Goal: Communication & Community: Answer question/provide support

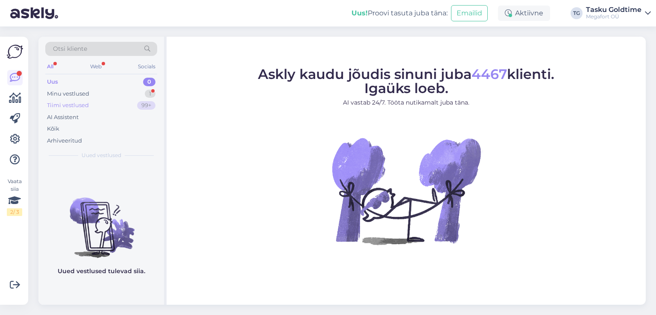
click at [137, 106] on div "99+" at bounding box center [146, 105] width 18 height 9
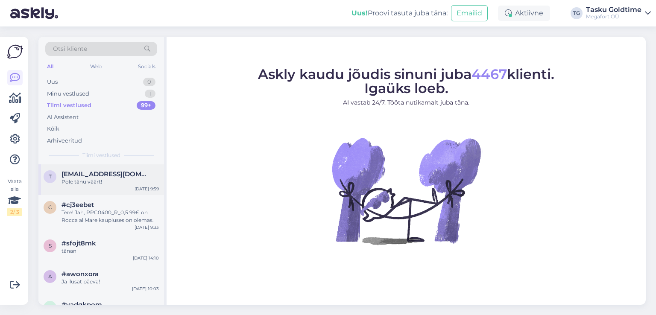
click at [135, 176] on span "[EMAIL_ADDRESS][DOMAIN_NAME]" at bounding box center [106, 174] width 89 height 8
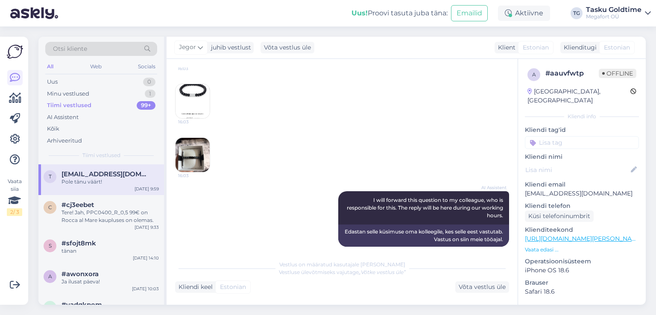
scroll to position [214, 0]
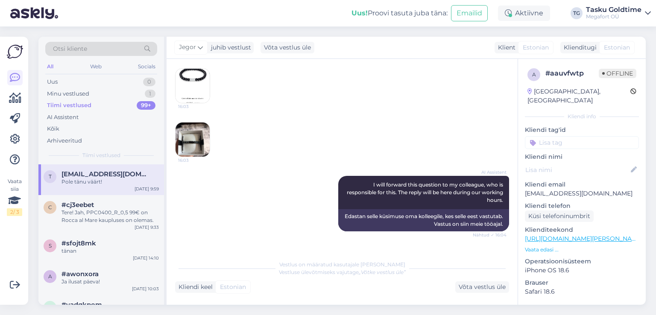
click at [200, 142] on img at bounding box center [193, 140] width 34 height 34
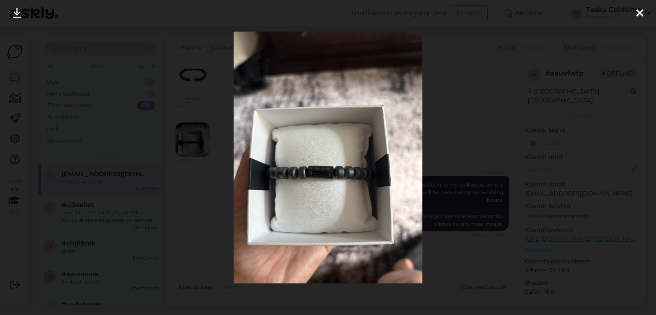
click at [191, 143] on div at bounding box center [328, 157] width 656 height 315
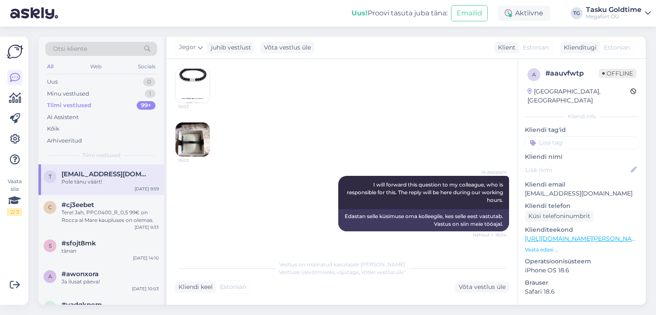
click at [211, 68] on div "Tellisin antud toote, aga [PERSON_NAME] jõudis selline. Kas see pole natuke eri…" at bounding box center [342, 79] width 334 height 174
click at [203, 77] on img at bounding box center [193, 86] width 34 height 34
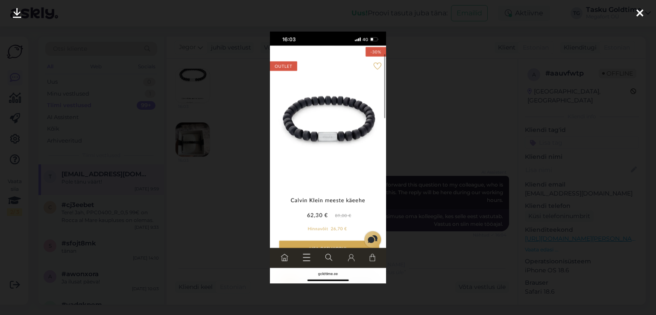
click at [246, 141] on div at bounding box center [328, 157] width 656 height 315
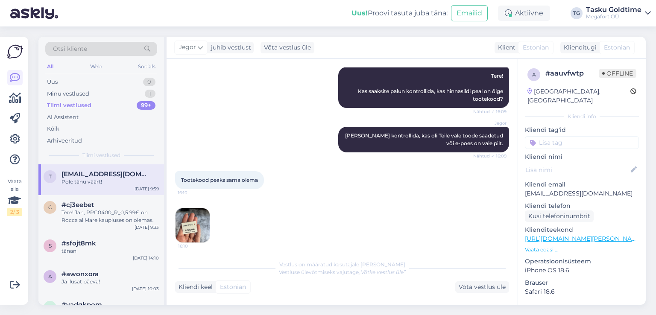
scroll to position [513, 0]
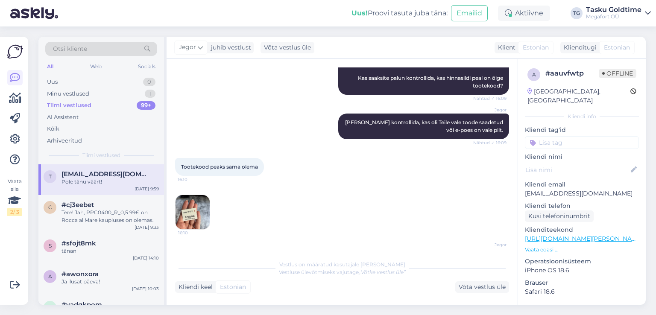
click at [199, 198] on img at bounding box center [193, 212] width 34 height 34
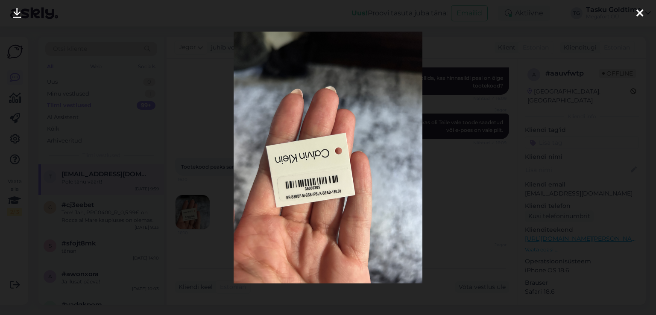
click at [213, 188] on div at bounding box center [328, 157] width 656 height 315
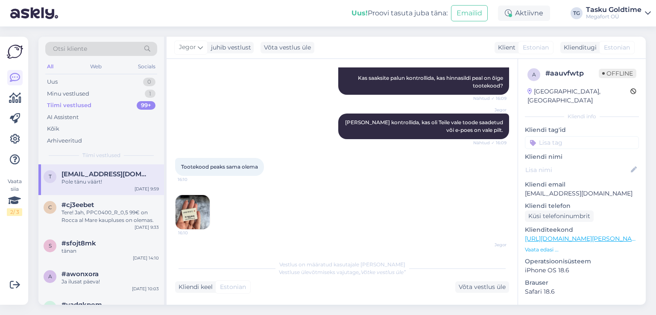
click at [196, 210] on img at bounding box center [193, 212] width 34 height 34
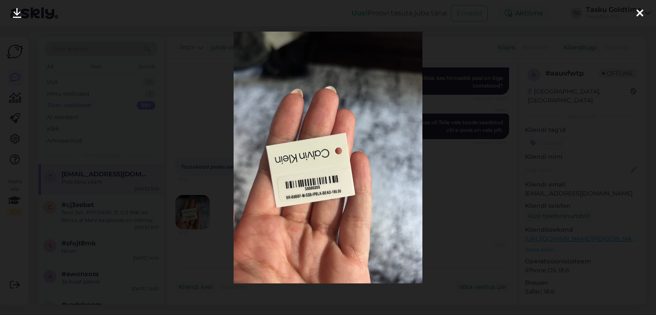
click at [174, 179] on div at bounding box center [328, 157] width 656 height 315
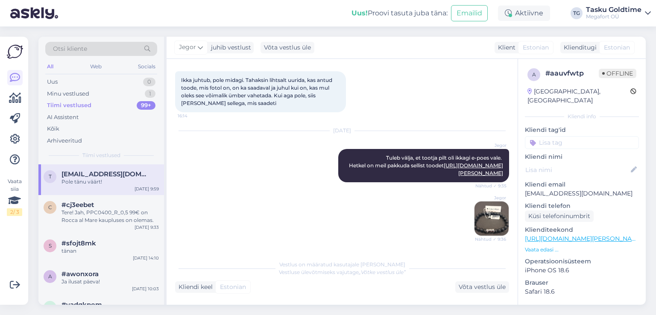
scroll to position [854, 0]
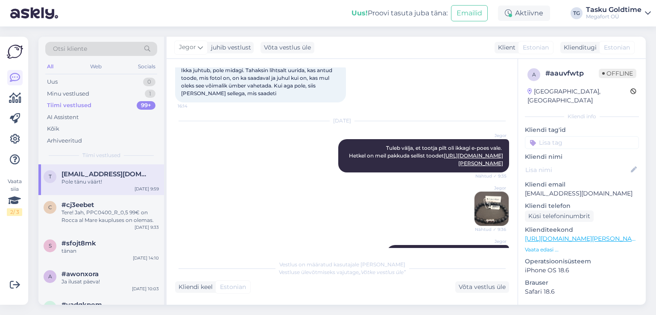
click at [490, 202] on img at bounding box center [492, 209] width 34 height 34
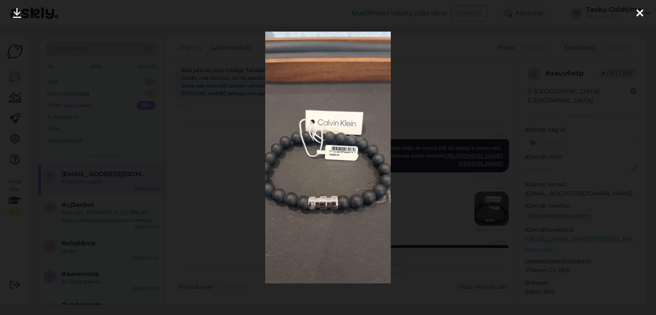
click at [440, 200] on div at bounding box center [328, 157] width 656 height 315
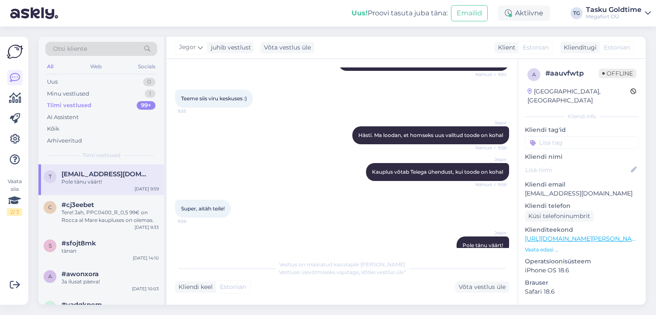
scroll to position [1232, 0]
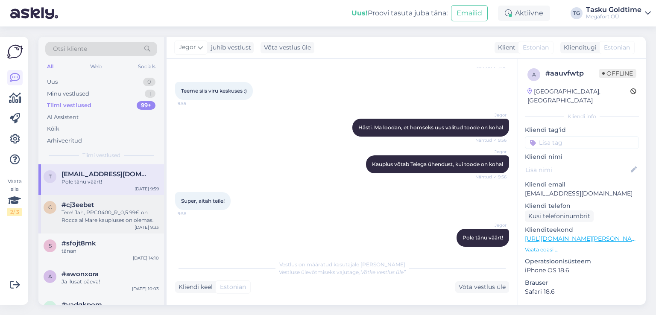
click at [111, 212] on div "Tere! Jah, PPC0400_R_0,5 99€ on Rocca al Mare kaupluses on olemas." at bounding box center [110, 216] width 97 height 15
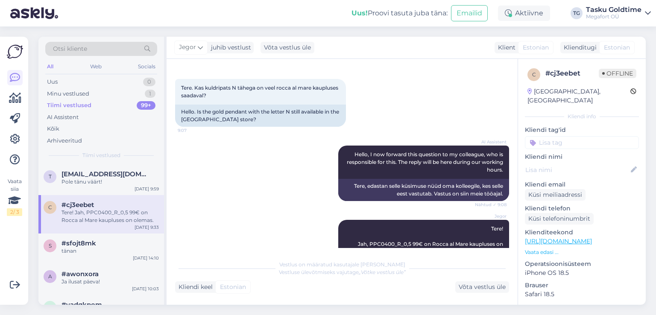
scroll to position [56, 0]
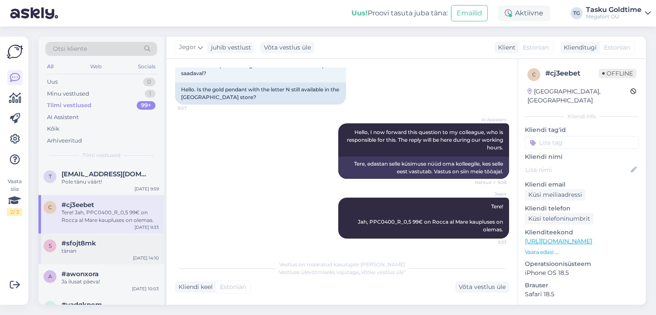
click at [112, 243] on div "#sfojt8mk" at bounding box center [110, 244] width 97 height 8
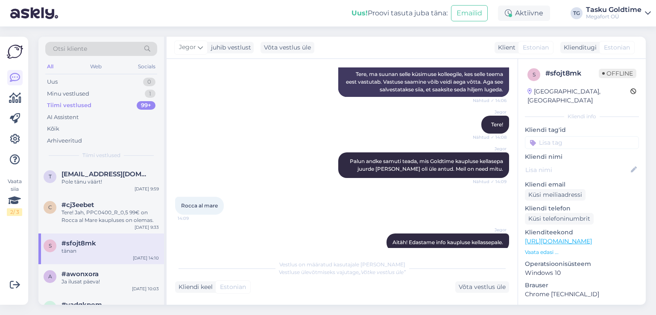
scroll to position [218, 0]
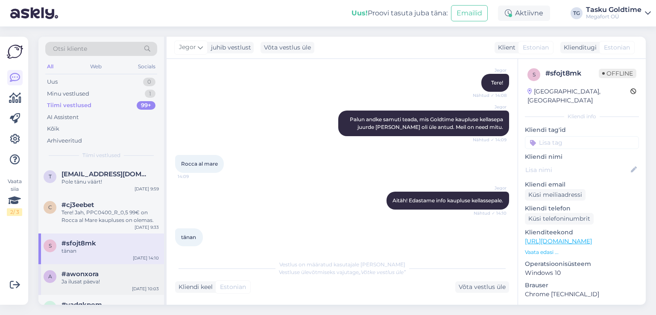
drag, startPoint x: 98, startPoint y: 288, endPoint x: 113, endPoint y: 270, distance: 22.8
click at [98, 288] on div "a #awonxora Ja ilusat päeva! [DATE] 10:03" at bounding box center [101, 279] width 126 height 31
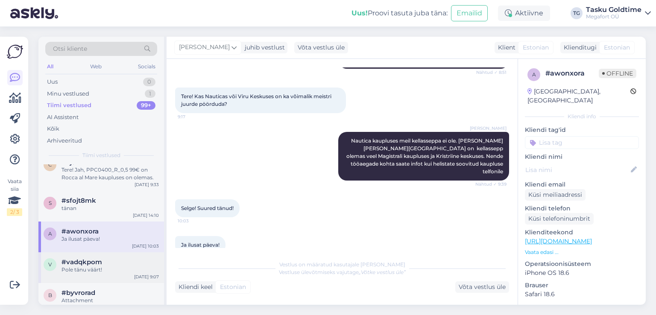
scroll to position [85, 0]
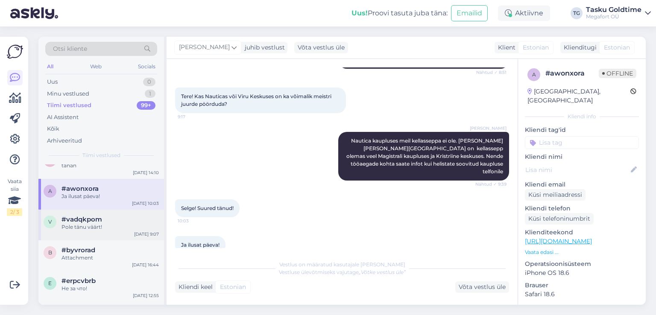
click at [127, 219] on div "#vadqkpom" at bounding box center [110, 220] width 97 height 8
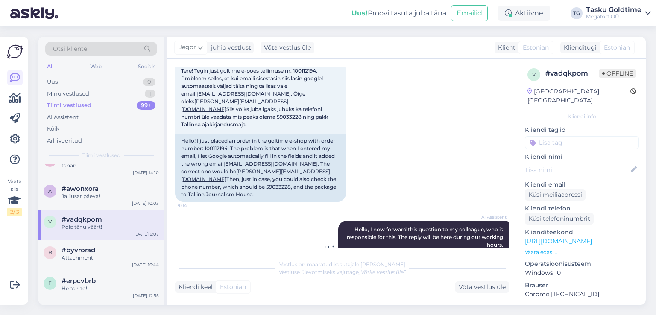
scroll to position [0, 0]
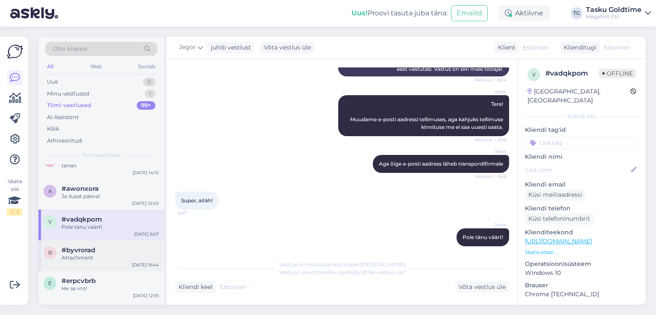
click at [137, 257] on div "Attachment" at bounding box center [110, 258] width 97 height 8
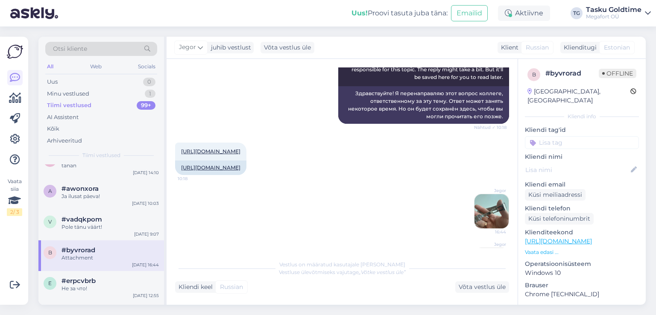
scroll to position [128, 0]
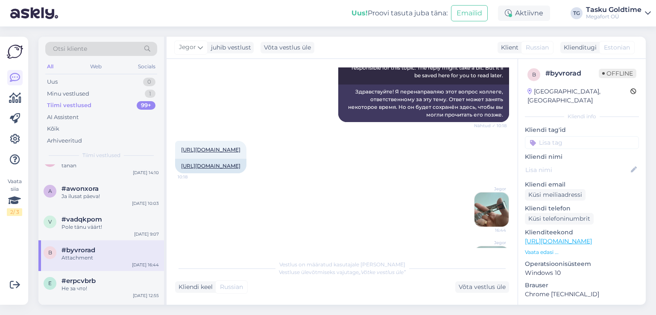
click at [488, 217] on img at bounding box center [492, 210] width 34 height 34
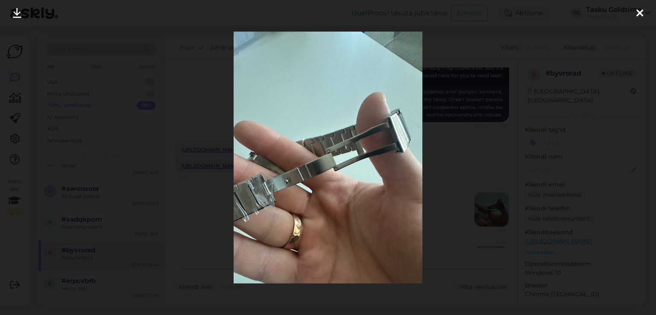
click at [476, 206] on div at bounding box center [328, 157] width 656 height 315
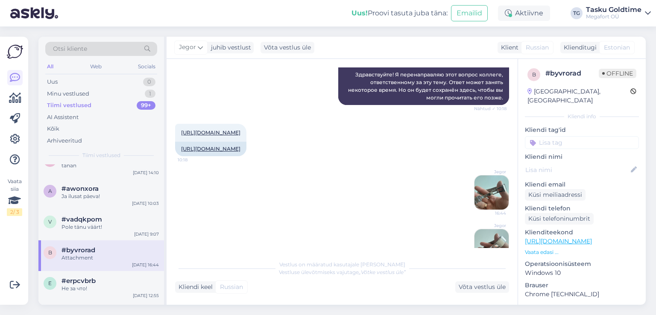
scroll to position [170, 0]
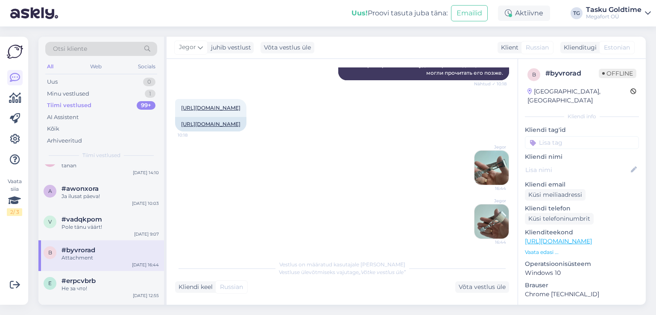
click at [494, 214] on img at bounding box center [492, 222] width 34 height 34
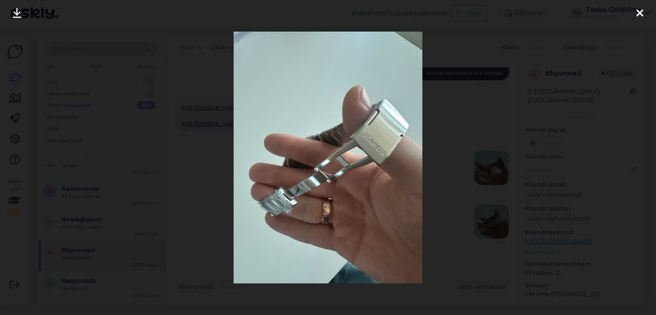
click at [482, 211] on div at bounding box center [328, 157] width 656 height 315
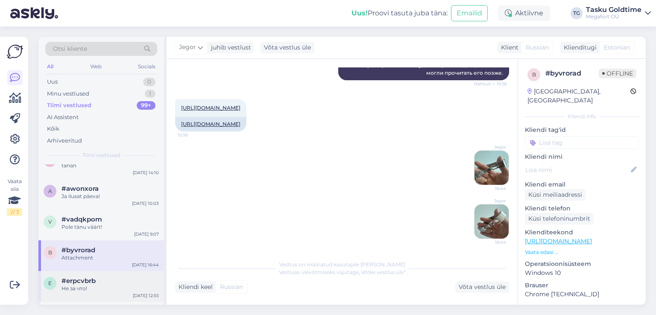
click at [106, 275] on div "e #erpcvbrb Не за что! [DATE] 12:55" at bounding box center [101, 286] width 126 height 31
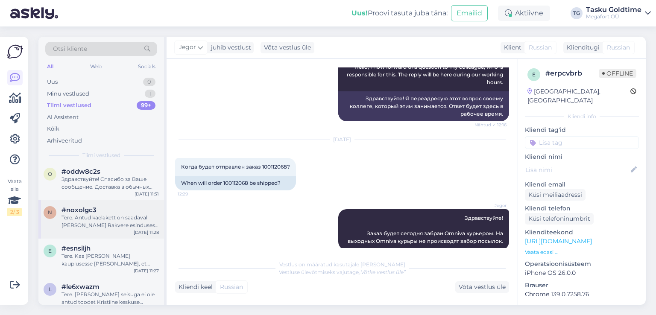
scroll to position [128, 0]
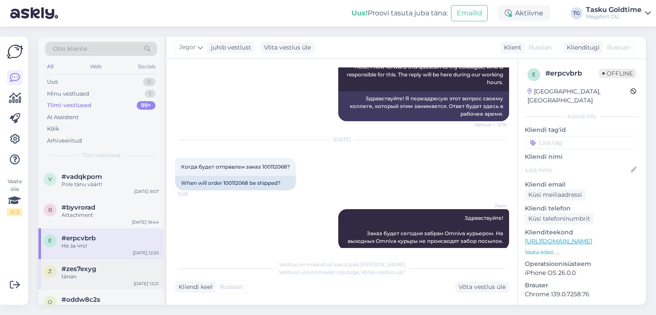
click at [113, 272] on div "#zes7exyg" at bounding box center [110, 269] width 97 height 8
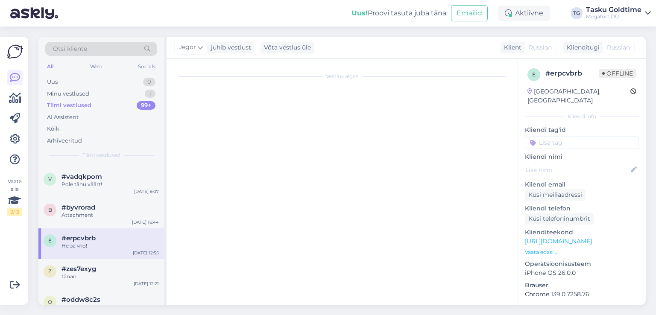
scroll to position [0, 0]
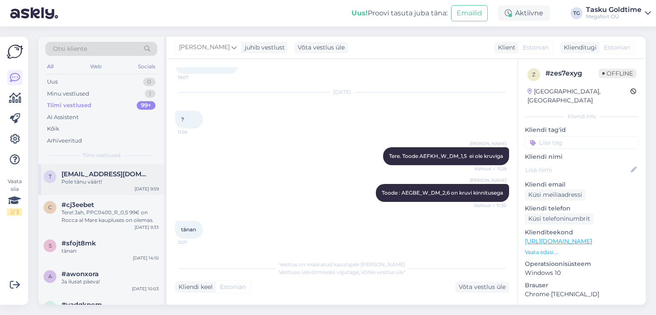
click at [111, 184] on div "Pole tänu väärt!" at bounding box center [110, 182] width 97 height 8
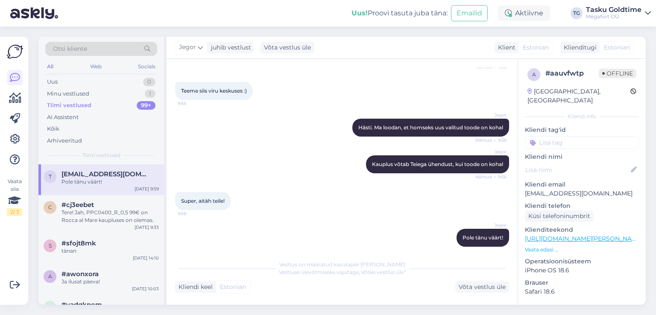
drag, startPoint x: 133, startPoint y: 80, endPoint x: 126, endPoint y: 43, distance: 37.5
click at [132, 79] on div "Uus 0" at bounding box center [101, 82] width 112 height 12
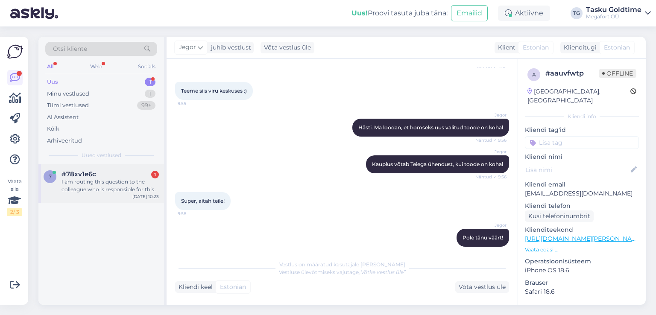
click at [116, 193] on div "7 #78xv1e6c 1 I am routing this question to the colleague who is responsible fo…" at bounding box center [101, 183] width 126 height 38
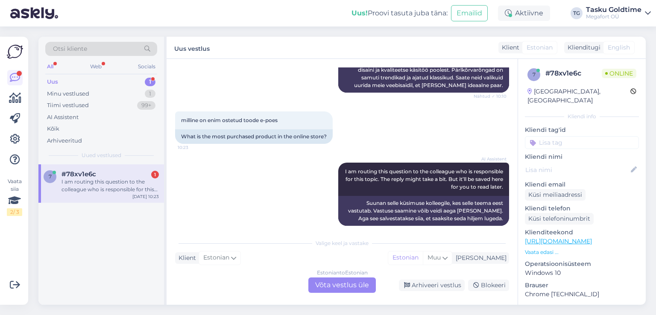
scroll to position [353, 0]
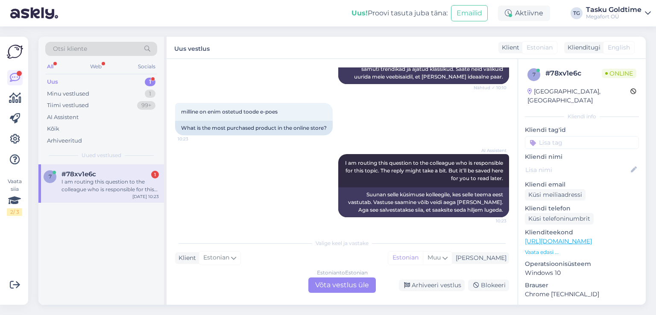
click at [137, 84] on div "Uus 1" at bounding box center [101, 82] width 112 height 12
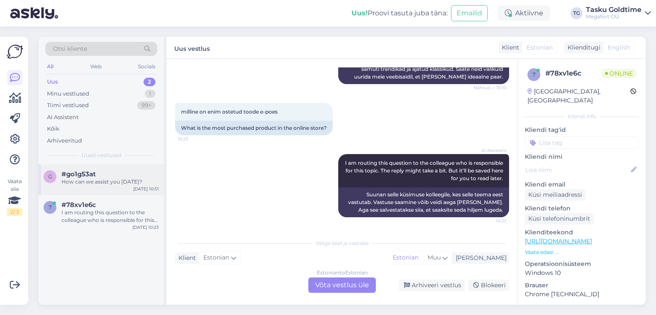
click at [132, 171] on div "#go1g53at" at bounding box center [110, 174] width 97 height 8
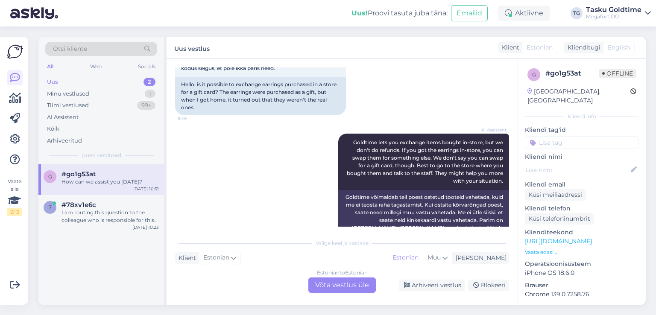
scroll to position [0, 0]
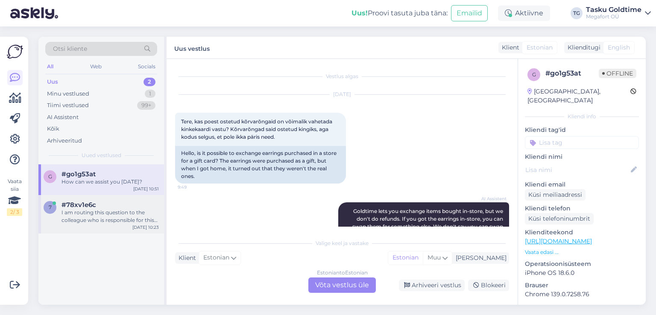
click at [104, 211] on div "I am routing this question to the colleague who is responsible for this topic. …" at bounding box center [110, 216] width 97 height 15
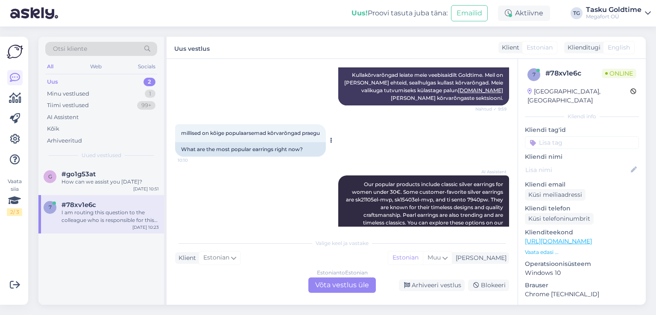
scroll to position [183, 0]
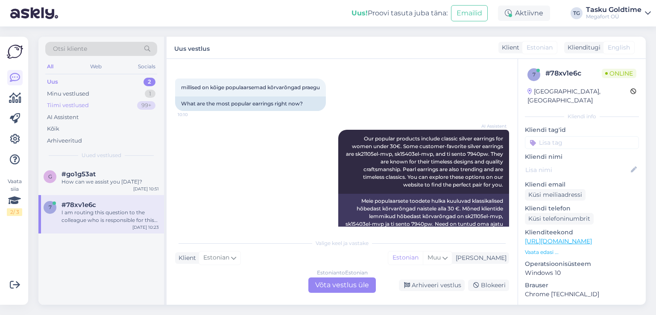
click at [134, 103] on div "Tiimi vestlused 99+" at bounding box center [101, 106] width 112 height 12
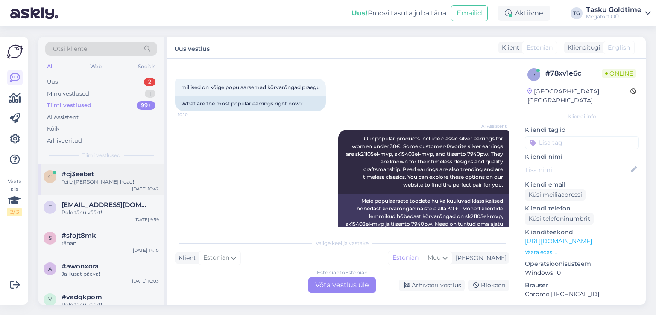
click at [129, 183] on div "Teile [PERSON_NAME] head!" at bounding box center [110, 182] width 97 height 8
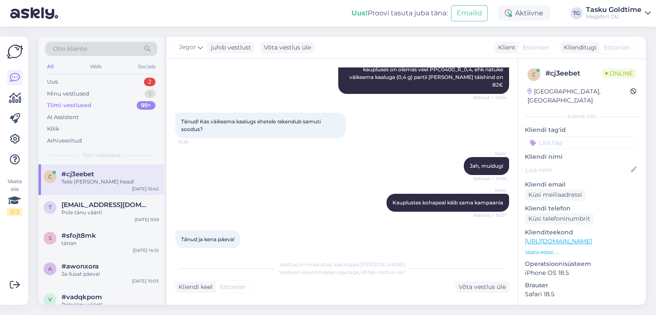
scroll to position [381, 0]
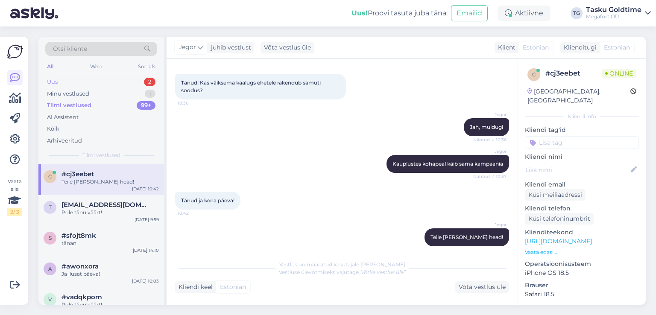
click at [137, 82] on div "Uus 2" at bounding box center [101, 82] width 112 height 12
